Goal: Task Accomplishment & Management: Manage account settings

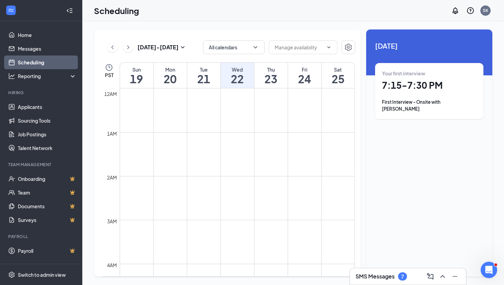
scroll to position [782, 0]
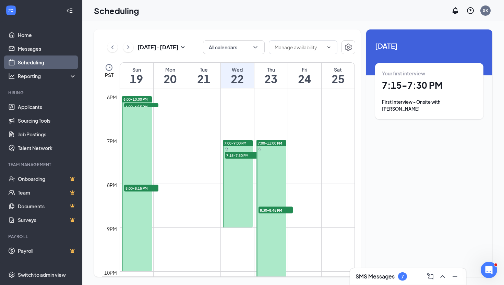
click at [25, 59] on link "Scheduling" at bounding box center [47, 63] width 59 height 14
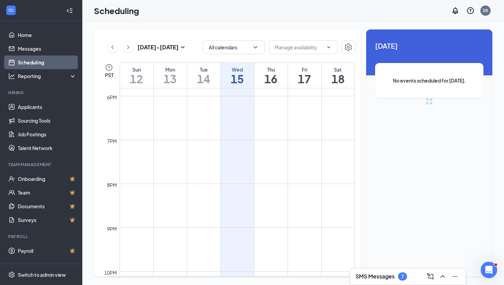
scroll to position [337, 0]
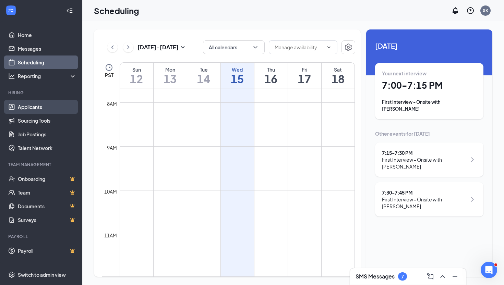
click at [40, 106] on link "Applicants" at bounding box center [47, 107] width 59 height 14
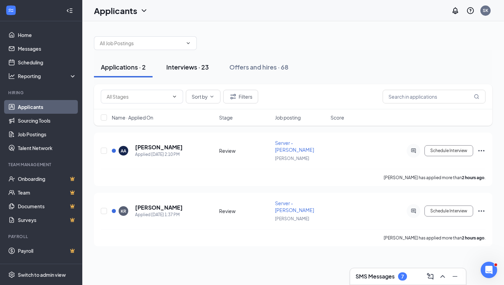
click at [203, 69] on div "Interviews · 23" at bounding box center [187, 67] width 43 height 9
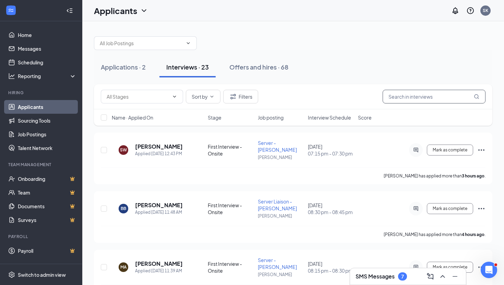
click at [421, 99] on input "text" at bounding box center [434, 97] width 103 height 14
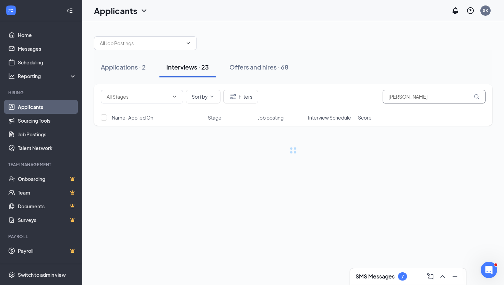
type input "[PERSON_NAME]"
click at [240, 70] on div "Offers and hires · 68" at bounding box center [258, 67] width 59 height 9
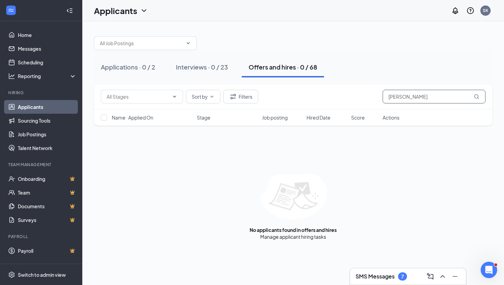
click at [420, 101] on input "[PERSON_NAME]" at bounding box center [434, 97] width 103 height 14
click at [180, 44] on input "text" at bounding box center [141, 43] width 83 height 8
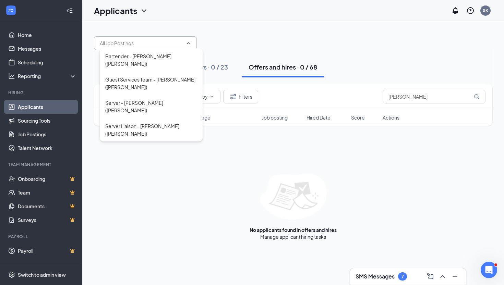
click at [180, 43] on input "text" at bounding box center [141, 43] width 83 height 8
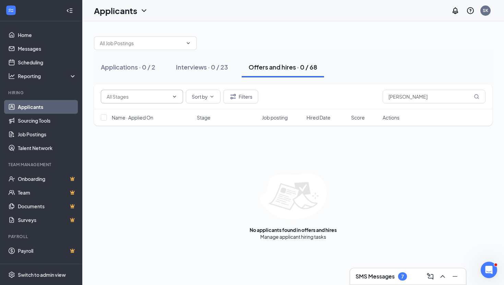
click at [173, 96] on icon "ChevronDown" at bounding box center [174, 96] width 5 height 5
click at [153, 120] on div "Hired (192)" at bounding box center [148, 126] width 82 height 16
type input "Hired (192)"
click at [411, 98] on input "[PERSON_NAME]" at bounding box center [434, 97] width 103 height 14
click at [214, 98] on icon "ChevronDown" at bounding box center [211, 96] width 5 height 5
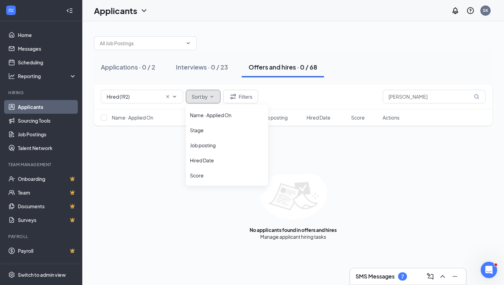
click at [214, 96] on icon "ChevronDown" at bounding box center [211, 96] width 5 height 5
click at [169, 96] on icon "Cross" at bounding box center [167, 96] width 5 height 5
click at [443, 90] on input "[PERSON_NAME]" at bounding box center [434, 97] width 103 height 14
drag, startPoint x: 432, startPoint y: 95, endPoint x: 299, endPoint y: 92, distance: 132.8
click at [299, 92] on div "First Interview - Onsite (281) Hired (192) Second Interview - Onsite (62) Sort …" at bounding box center [293, 97] width 385 height 14
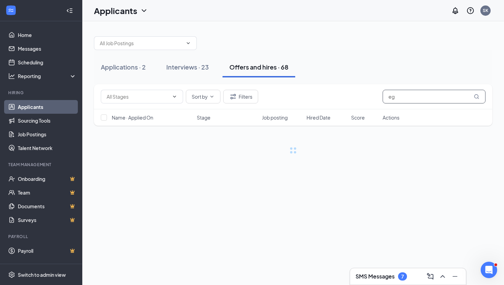
type input "e"
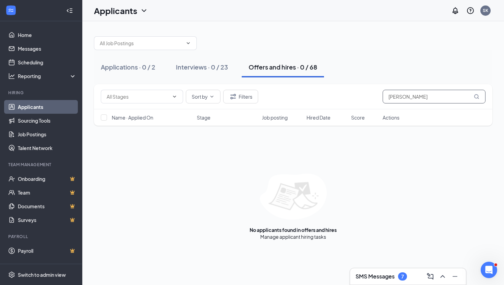
type input "[PERSON_NAME]"
click at [226, 72] on button "Interviews · 0 / 23" at bounding box center [202, 67] width 66 height 21
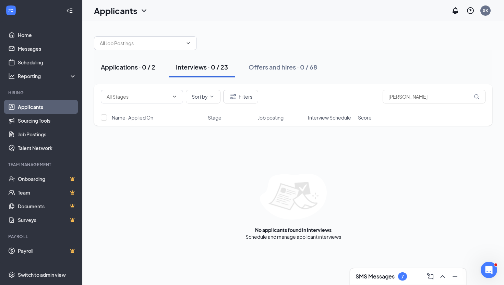
click at [133, 63] on div "Applications · 0 / 2" at bounding box center [128, 67] width 55 height 9
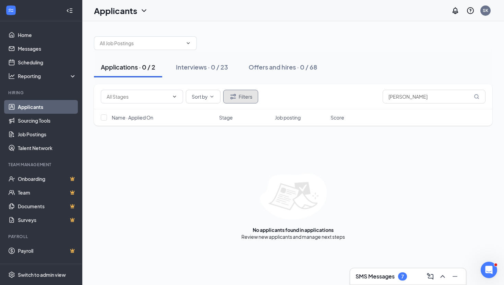
click at [249, 102] on button "Filters" at bounding box center [240, 97] width 35 height 14
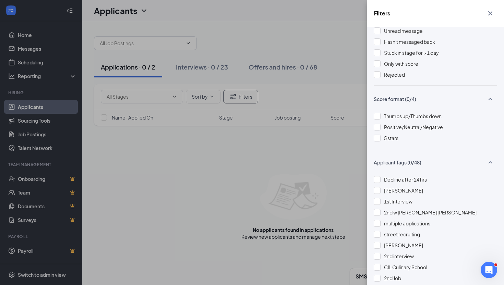
scroll to position [49, 0]
click at [269, 36] on div "Filters Show unreviewed applicants New Applicant Status (0/5) Unread message Ha…" at bounding box center [252, 142] width 504 height 285
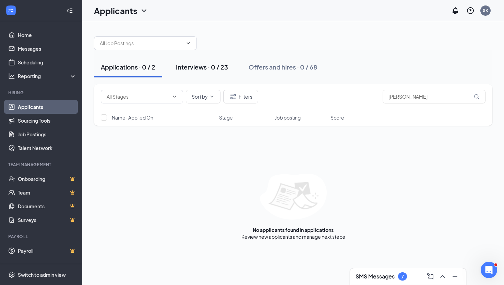
click at [224, 64] on div "Interviews · 0 / 23" at bounding box center [202, 67] width 52 height 9
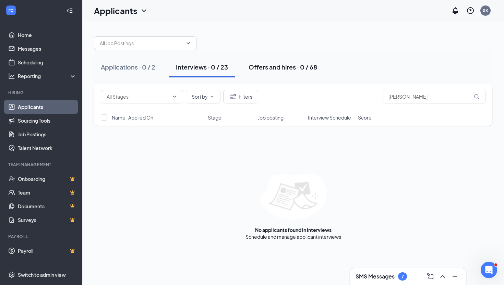
click at [280, 68] on div "Offers and hires · 0 / 68" at bounding box center [283, 67] width 69 height 9
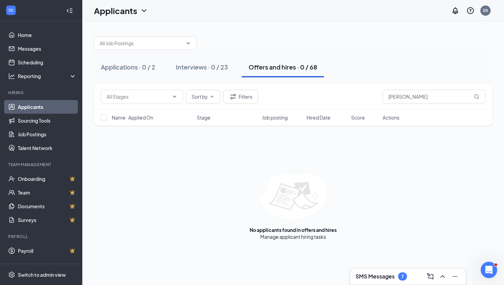
click at [400, 104] on div "Sort by Filters [PERSON_NAME]" at bounding box center [293, 96] width 398 height 25
click at [400, 100] on input "[PERSON_NAME]" at bounding box center [434, 97] width 103 height 14
click at [249, 96] on button "Filters" at bounding box center [240, 97] width 35 height 14
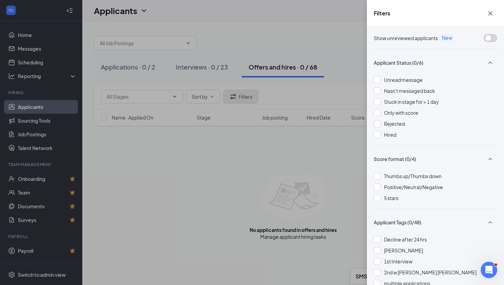
click at [249, 96] on div "Filters Show unreviewed applicants New Applicant Status (0/6) Unread message Ha…" at bounding box center [252, 142] width 504 height 285
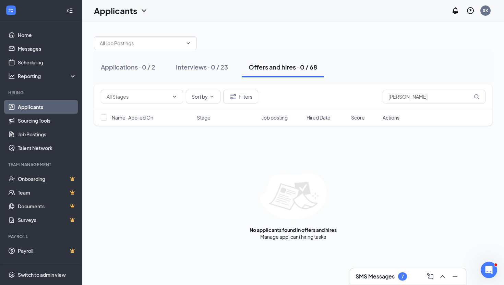
click at [121, 9] on h1 "Applicants" at bounding box center [115, 11] width 43 height 12
click at [127, 45] on link "Archived applicants" at bounding box center [135, 44] width 74 height 7
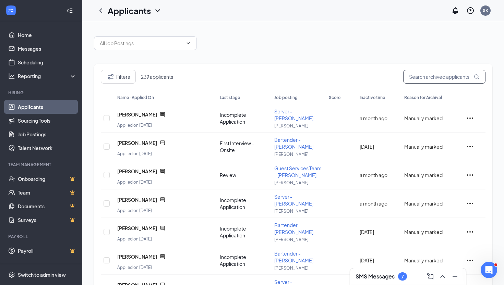
click at [449, 79] on input "text" at bounding box center [444, 77] width 82 height 14
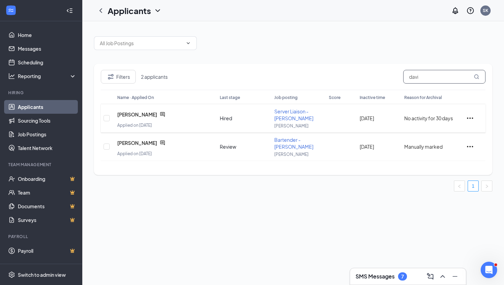
type input "davi"
click at [119, 115] on span "[PERSON_NAME]" at bounding box center [137, 114] width 40 height 7
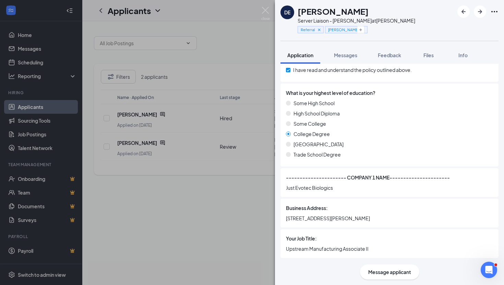
scroll to position [739, 0]
click at [147, 64] on div "DE [PERSON_NAME] Server Liaison - [PERSON_NAME] at [PERSON_NAME] Referral [PERS…" at bounding box center [252, 142] width 504 height 285
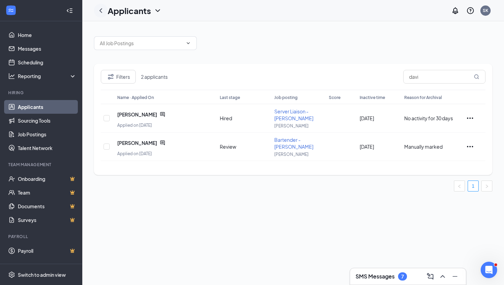
click at [97, 13] on icon "ChevronLeft" at bounding box center [101, 11] width 8 height 8
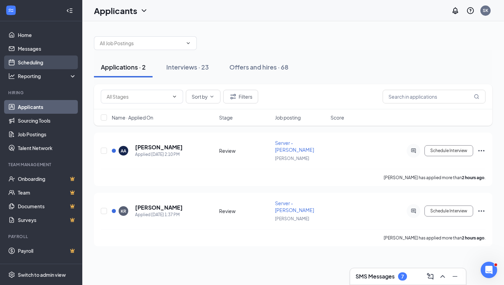
click at [28, 65] on link "Scheduling" at bounding box center [47, 63] width 59 height 14
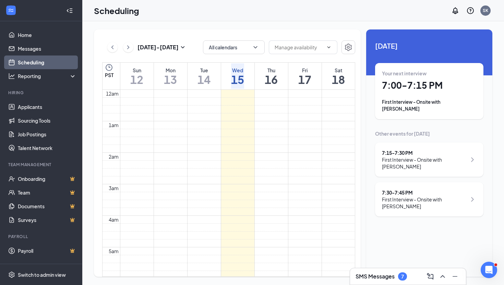
scroll to position [337, 0]
click at [428, 164] on div "First Interview - Onsite with [PERSON_NAME]" at bounding box center [424, 163] width 85 height 14
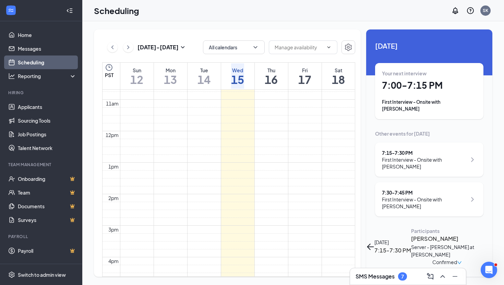
click at [411, 235] on h3 "[PERSON_NAME]" at bounding box center [447, 239] width 72 height 9
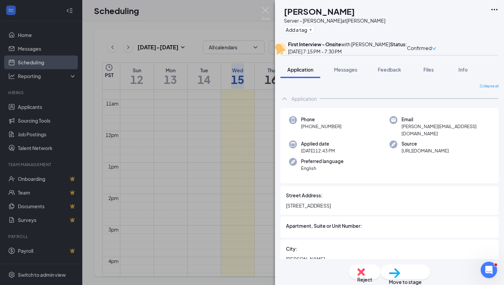
click at [272, 12] on div "SW [PERSON_NAME] Server - [PERSON_NAME] at [PERSON_NAME] Add a tag First Interv…" at bounding box center [252, 142] width 504 height 285
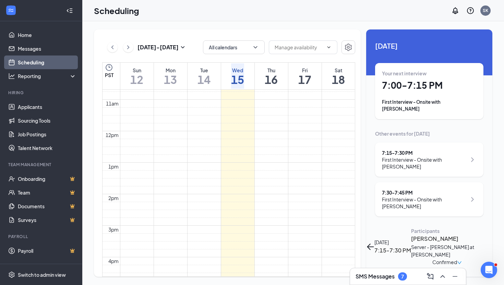
click at [267, 12] on div "Scheduling SK" at bounding box center [293, 10] width 422 height 21
click at [374, 243] on button "back-button" at bounding box center [370, 247] width 8 height 8
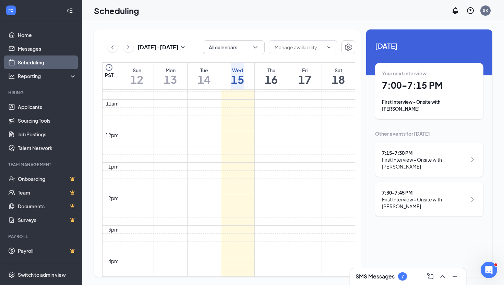
click at [418, 161] on div "First Interview - Onsite with [PERSON_NAME]" at bounding box center [424, 163] width 85 height 14
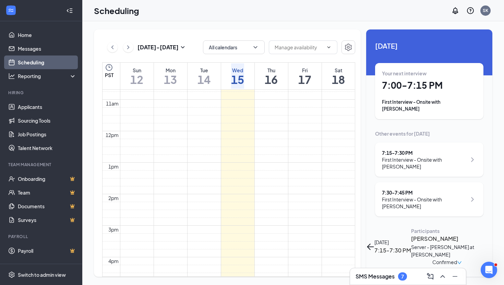
click at [411, 235] on h3 "[PERSON_NAME]" at bounding box center [447, 239] width 72 height 9
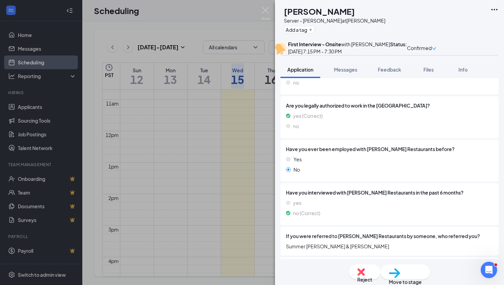
scroll to position [277, 0]
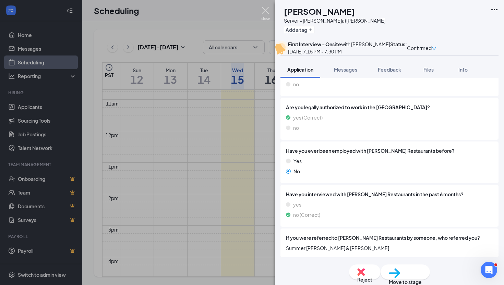
click at [263, 9] on img at bounding box center [265, 13] width 9 height 13
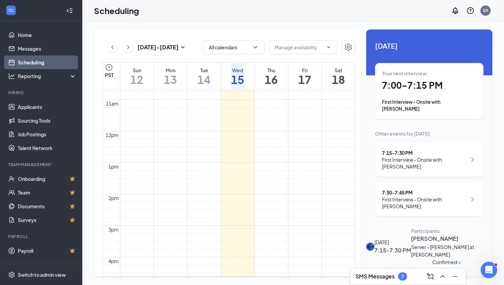
click at [374, 247] on icon "ArrowLeft" at bounding box center [371, 247] width 7 height 1
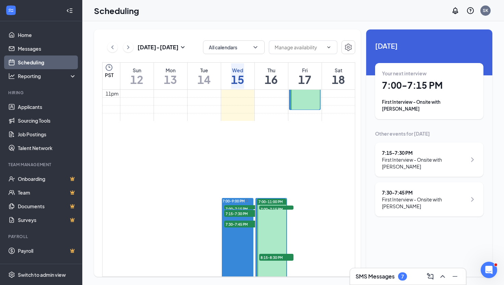
scroll to position [726, 0]
click at [275, 206] on span "7:00-7:15 PM" at bounding box center [276, 208] width 34 height 7
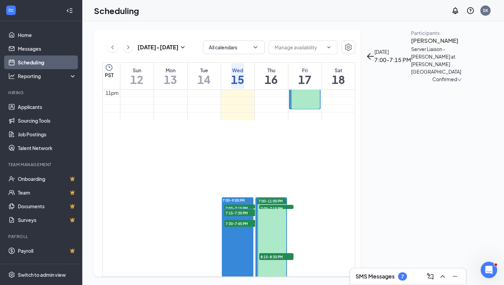
click at [280, 258] on span "8:15-8:30 PM" at bounding box center [276, 256] width 34 height 7
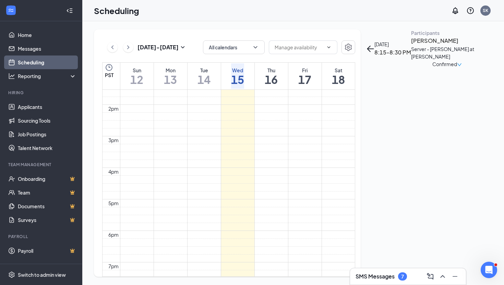
scroll to position [413, 0]
click at [123, 46] on button at bounding box center [128, 47] width 10 height 10
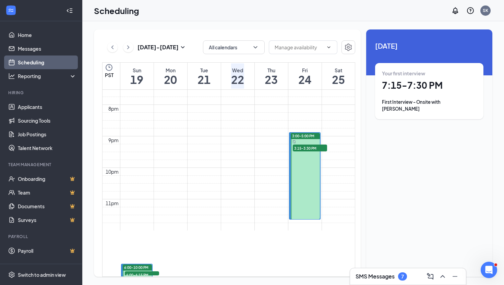
scroll to position [573, 0]
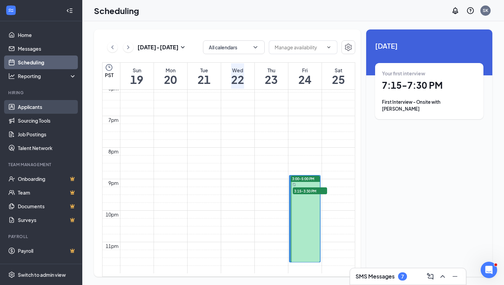
click at [22, 108] on link "Applicants" at bounding box center [47, 107] width 59 height 14
